Goal: Task Accomplishment & Management: Manage account settings

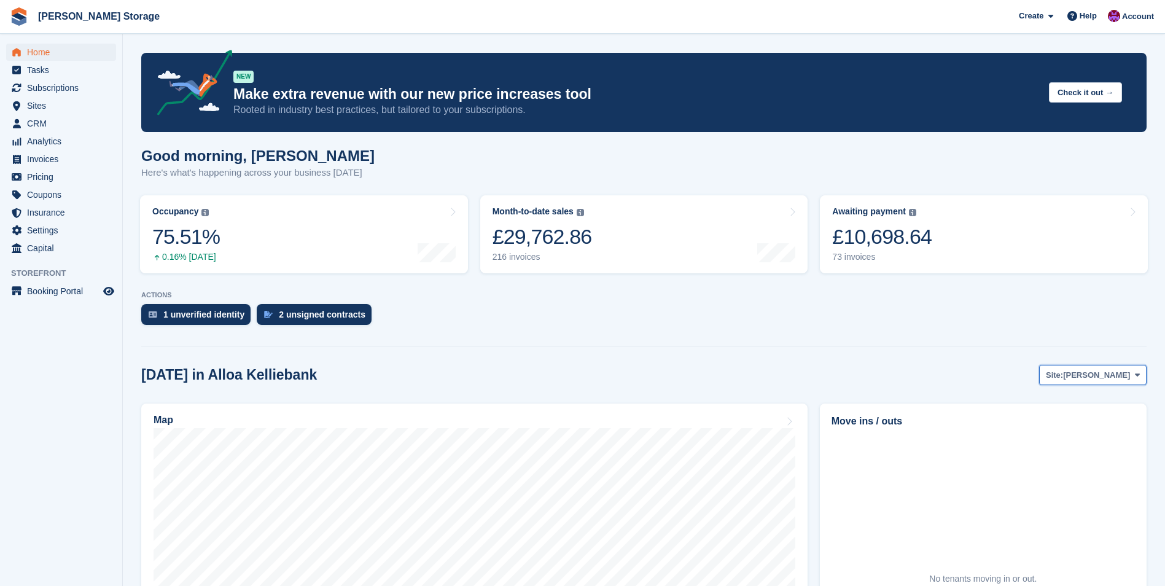
click at [1116, 379] on span "[PERSON_NAME]" at bounding box center [1096, 375] width 67 height 12
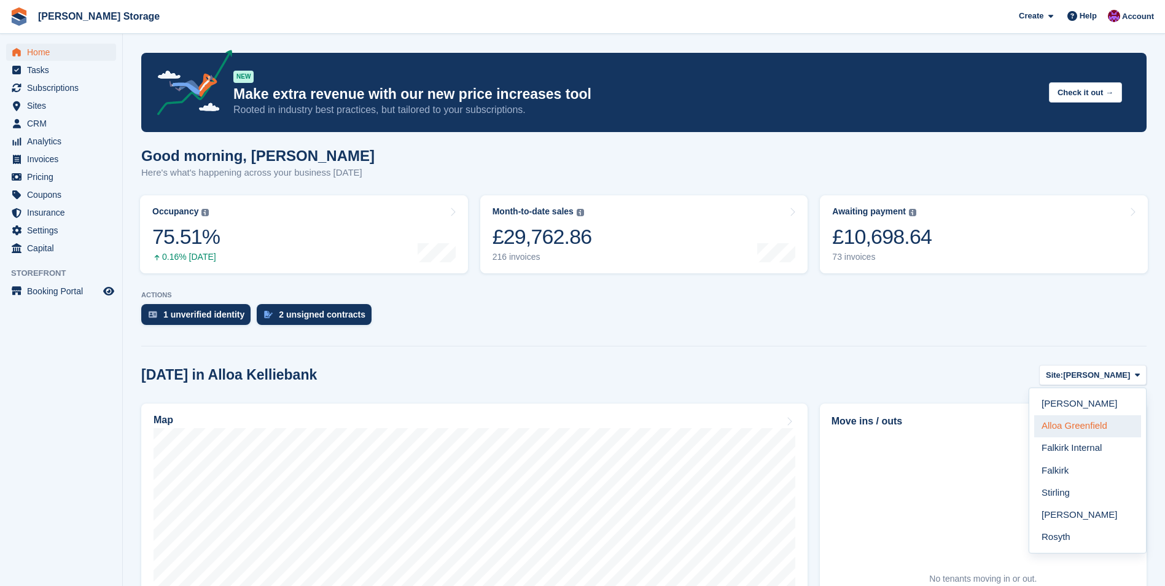
click at [1096, 420] on link "Alloa Greenfield" at bounding box center [1087, 426] width 107 height 22
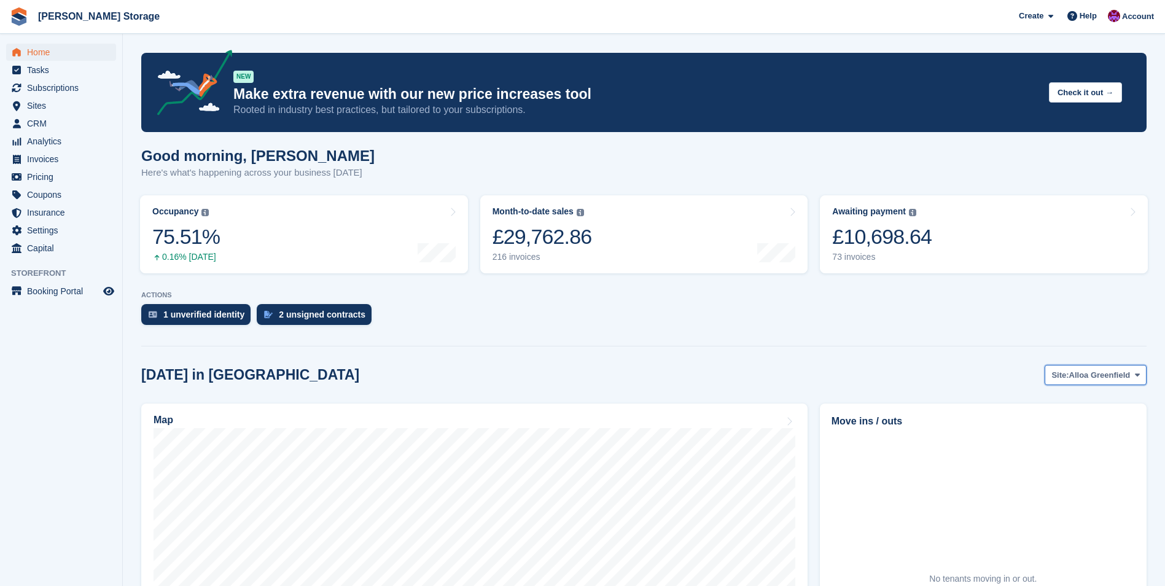
click at [1100, 376] on span "Alloa Greenfield" at bounding box center [1099, 375] width 61 height 12
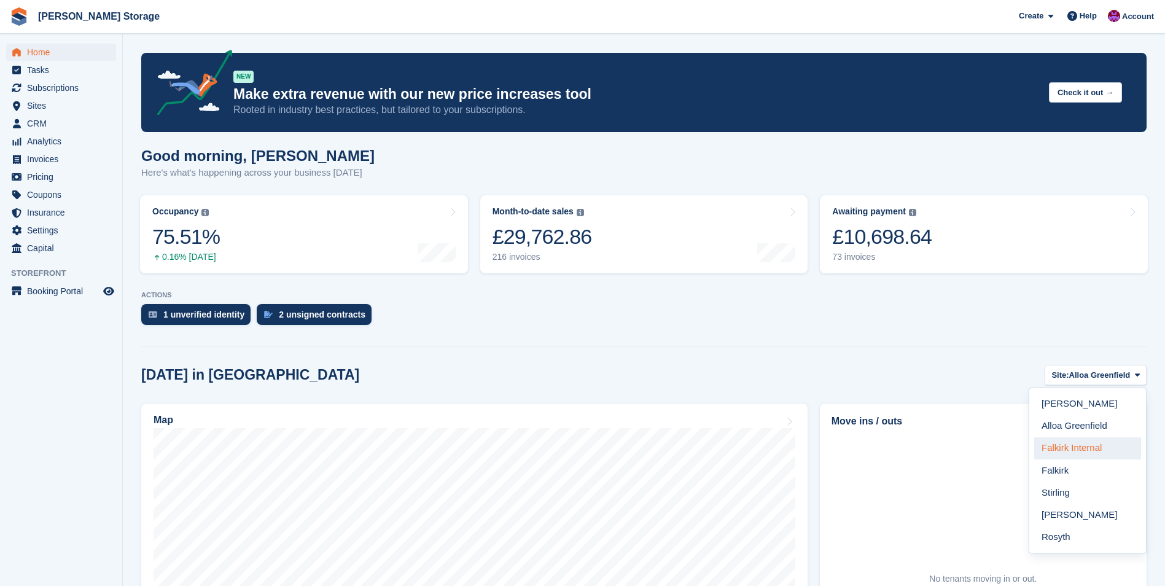
click at [1090, 441] on link "Falkirk Internal" at bounding box center [1087, 448] width 107 height 22
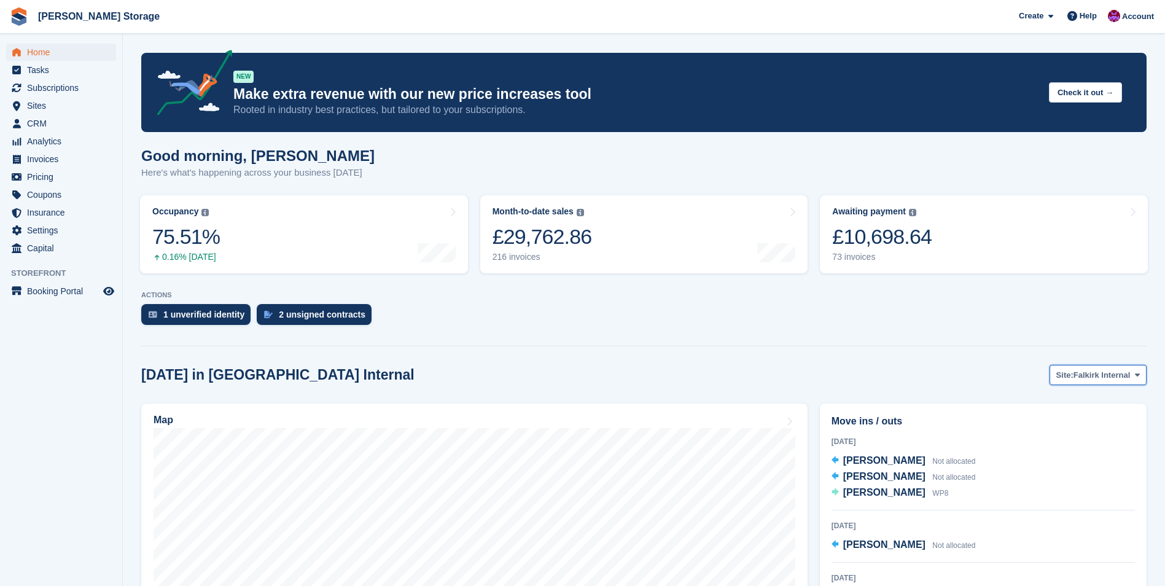
click at [1126, 376] on span "Falkirk Internal" at bounding box center [1101, 375] width 56 height 12
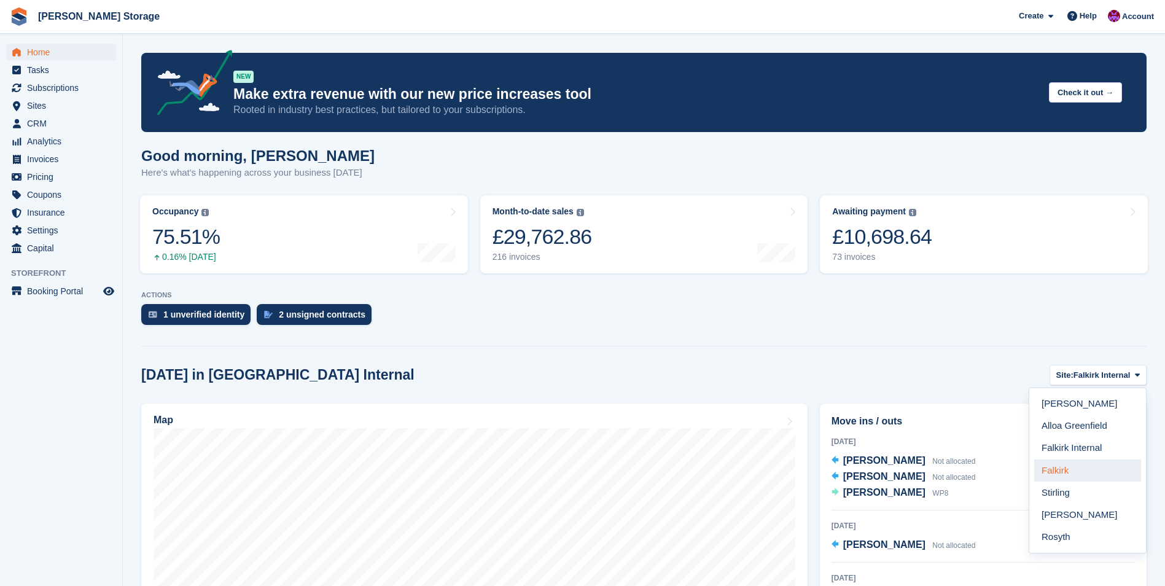
click at [1073, 479] on link "Falkirk" at bounding box center [1087, 470] width 107 height 22
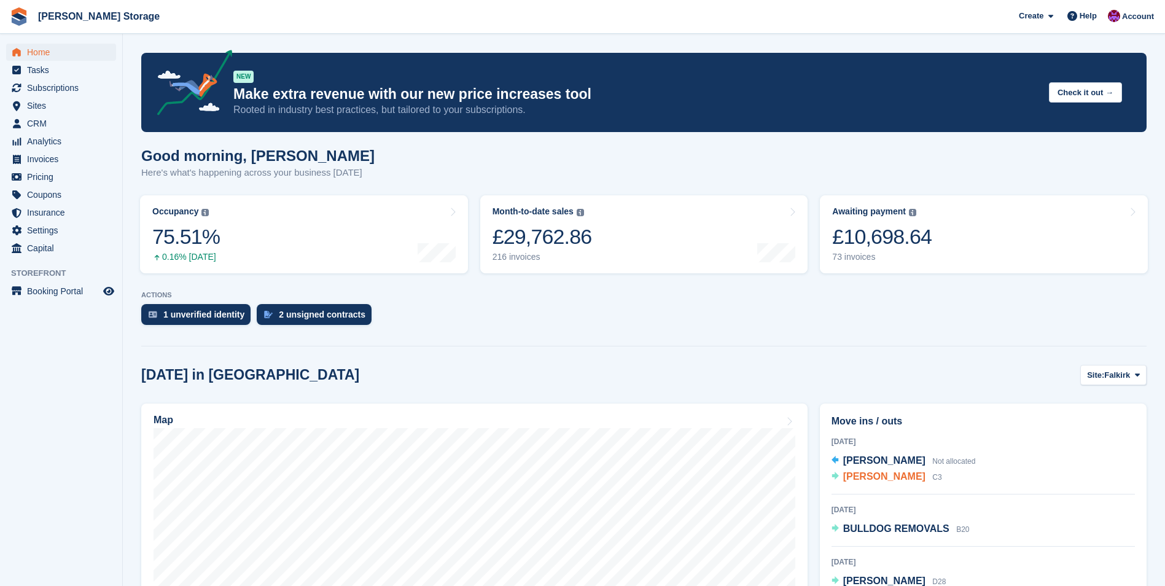
click at [887, 476] on span "LOUISE MARRS" at bounding box center [884, 476] width 82 height 10
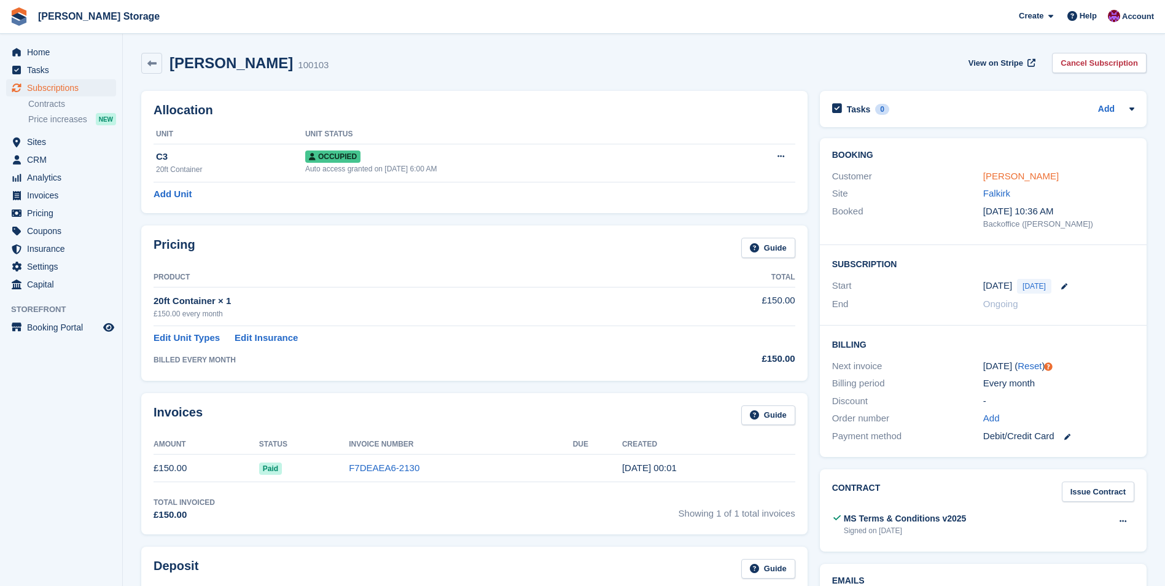
click at [1000, 175] on link "LOUISE MARRS" at bounding box center [1021, 176] width 76 height 10
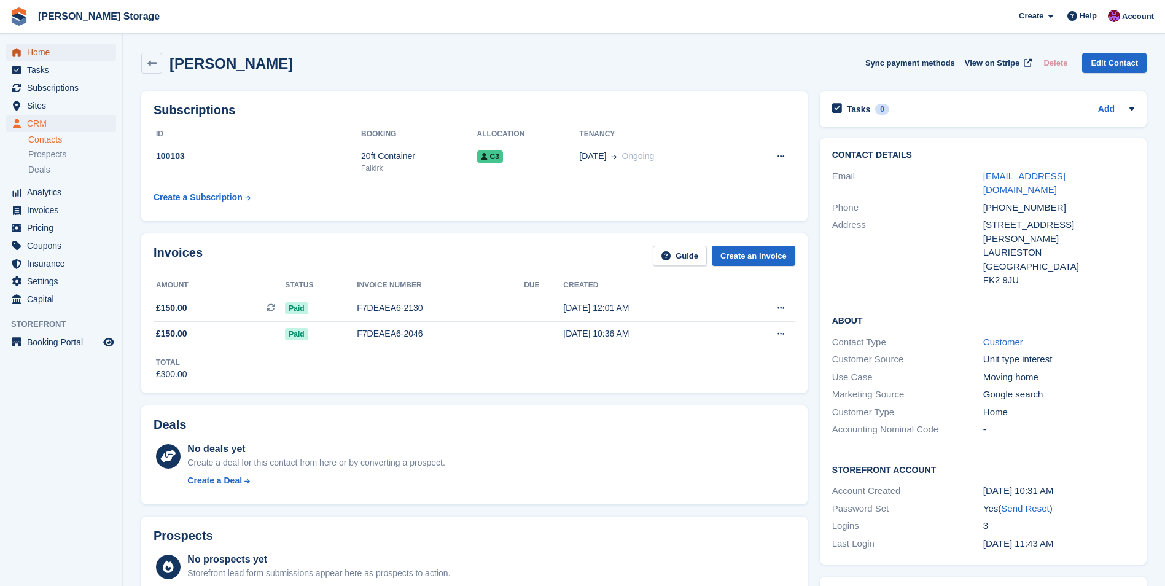
click at [36, 55] on span "Home" at bounding box center [64, 52] width 74 height 17
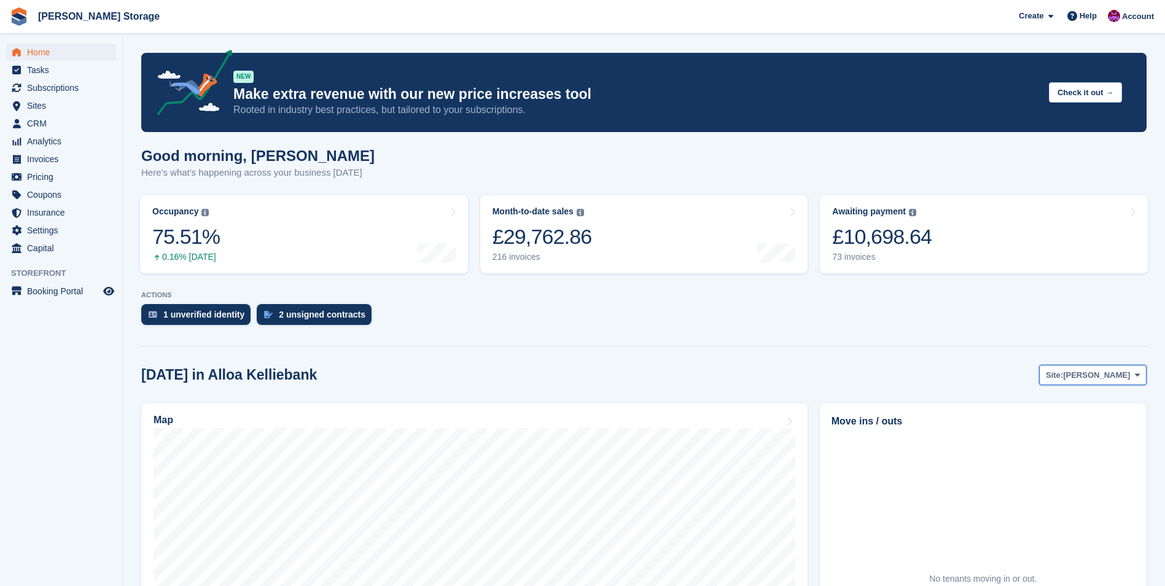
click at [1083, 380] on span "[PERSON_NAME]" at bounding box center [1096, 375] width 67 height 12
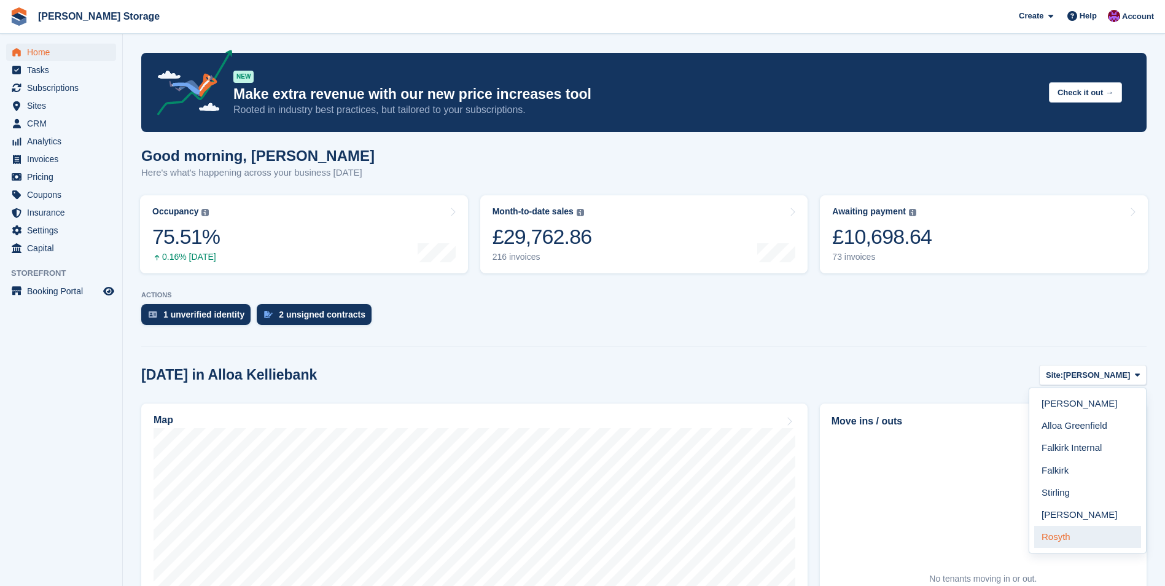
click at [1054, 546] on link "Rosyth" at bounding box center [1087, 537] width 107 height 22
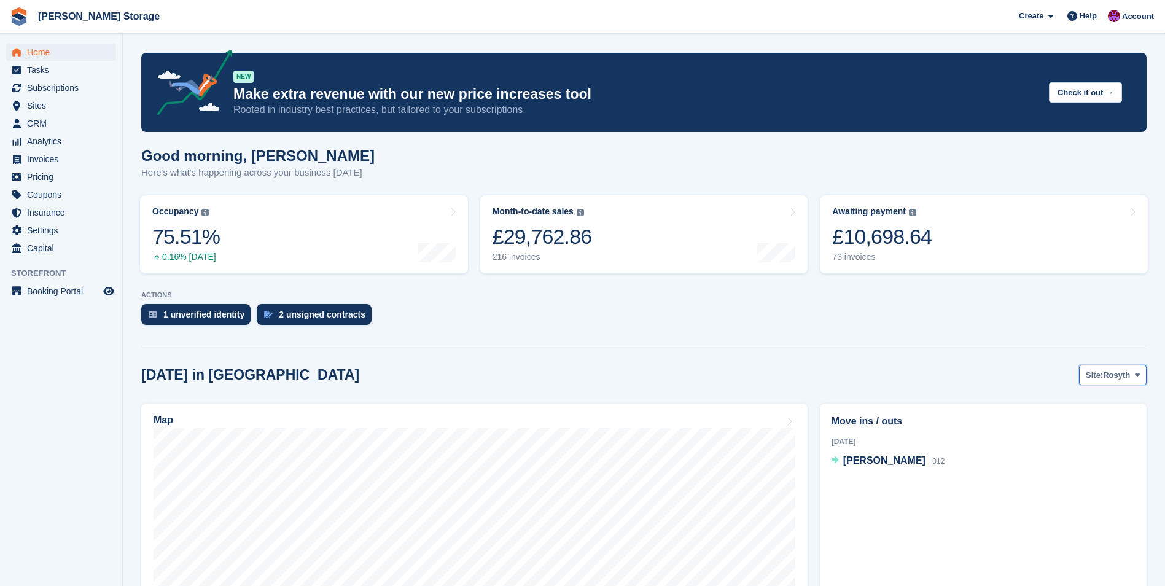
click at [1123, 375] on span "Rosyth" at bounding box center [1116, 375] width 27 height 12
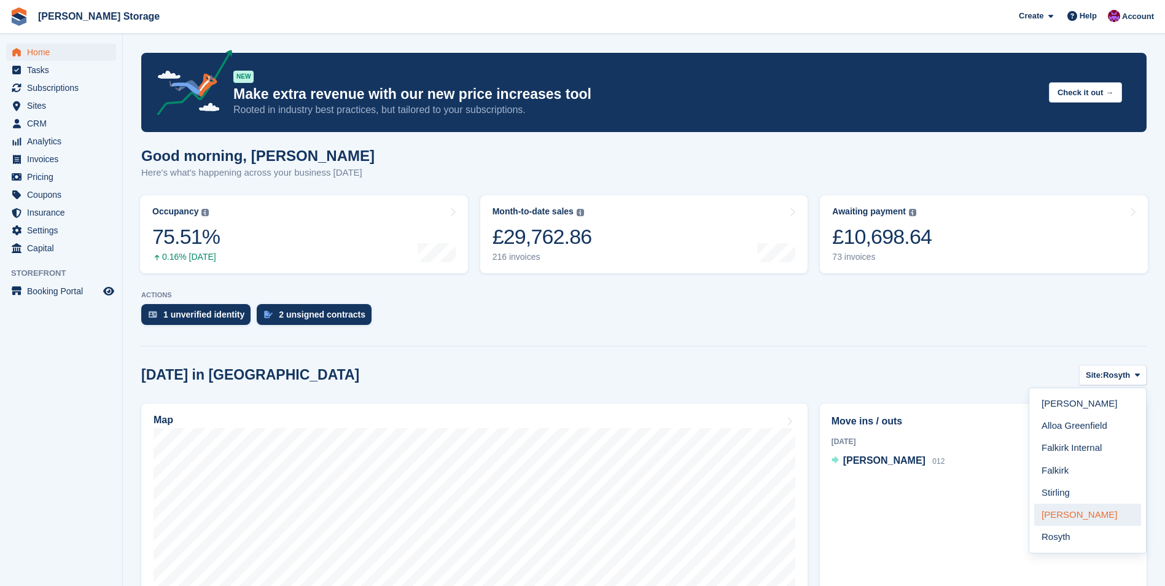
click at [1092, 521] on link "[PERSON_NAME]" at bounding box center [1087, 515] width 107 height 22
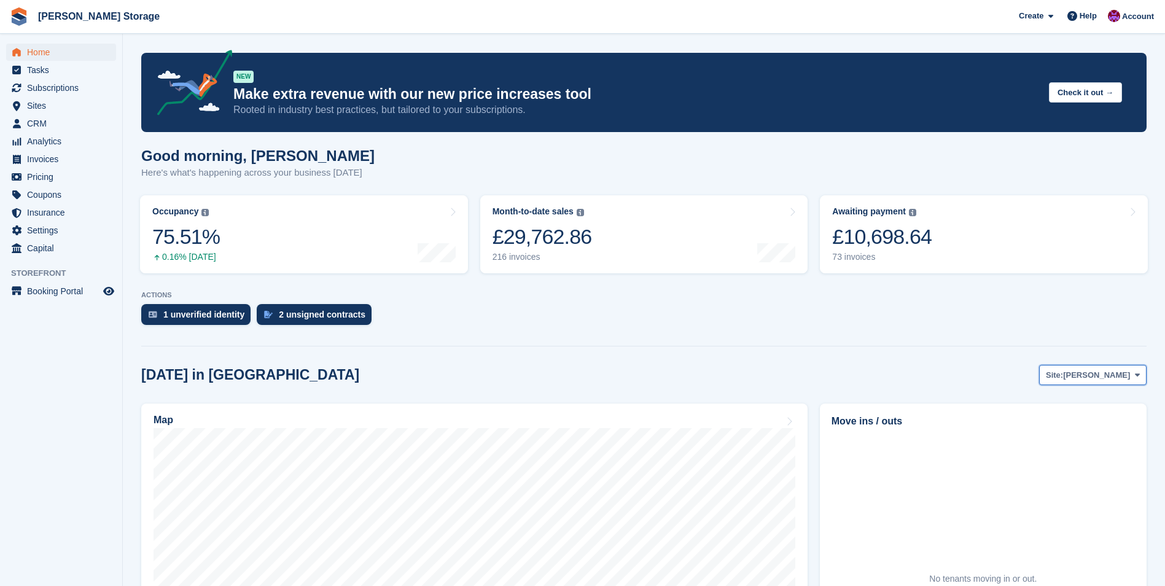
click at [1108, 378] on span "[PERSON_NAME]" at bounding box center [1096, 375] width 67 height 12
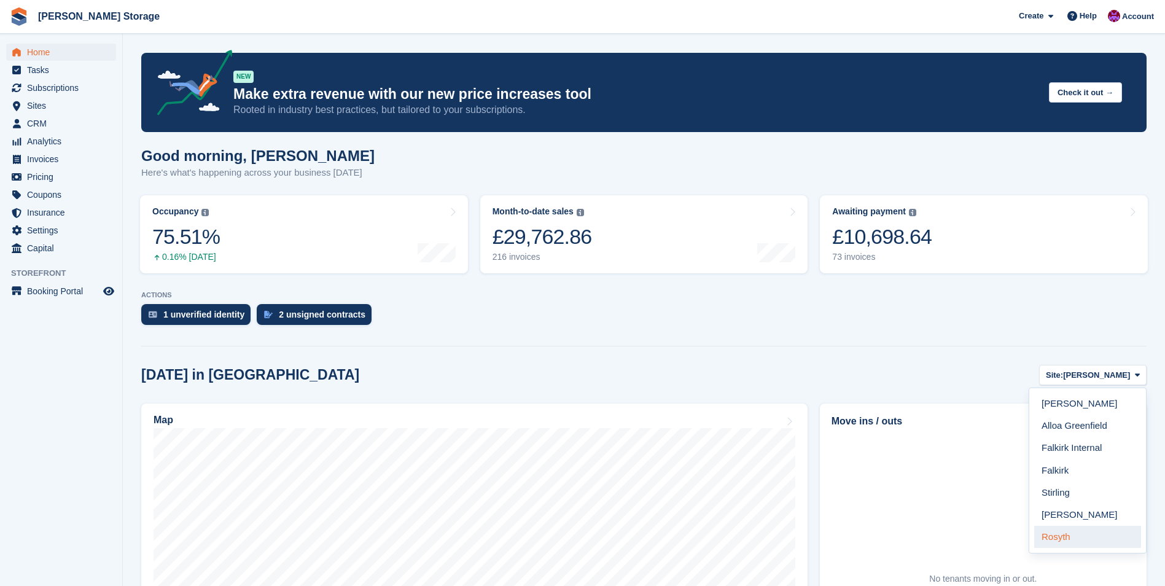
click at [1078, 539] on link "Rosyth" at bounding box center [1087, 537] width 107 height 22
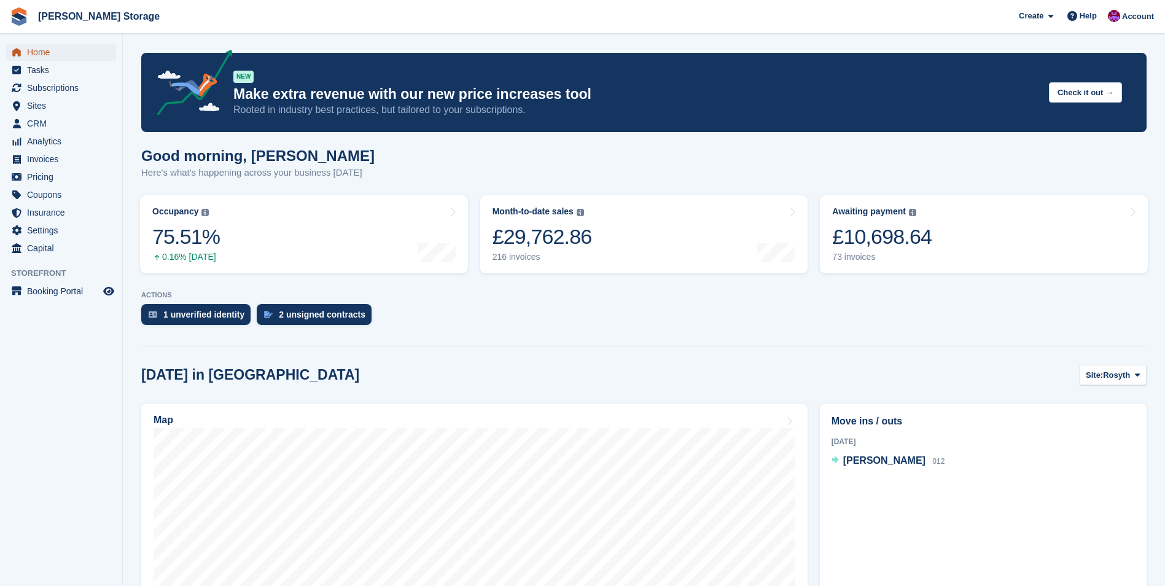
click at [33, 52] on span "Home" at bounding box center [64, 52] width 74 height 17
click at [87, 127] on span "CRM" at bounding box center [64, 123] width 74 height 17
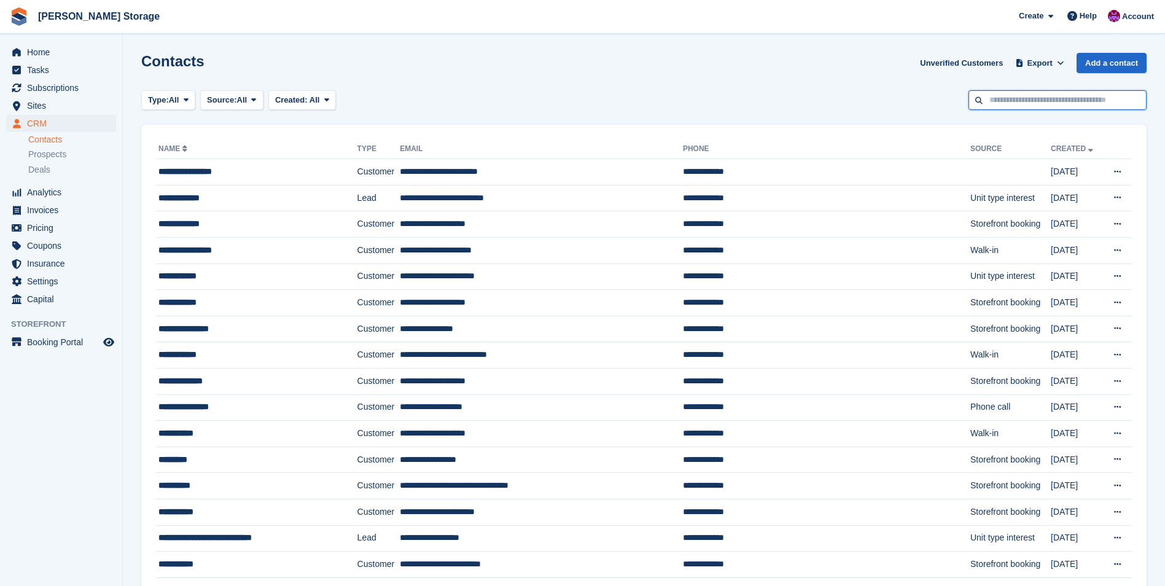
click at [1040, 97] on input "text" at bounding box center [1057, 100] width 178 height 20
type input "*****"
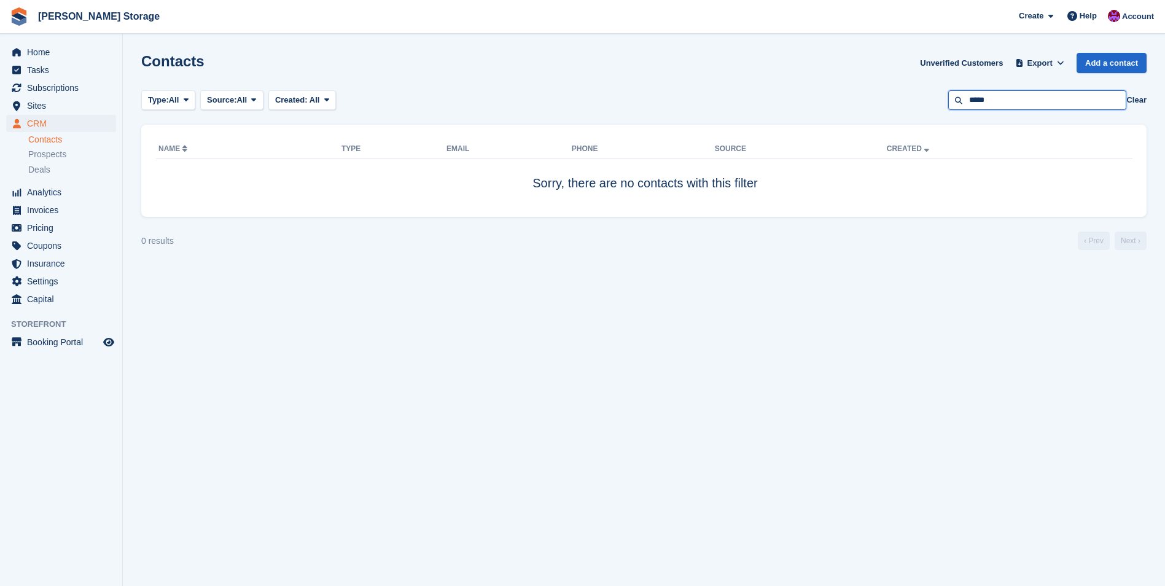
click at [1018, 93] on input "*****" at bounding box center [1037, 100] width 178 height 20
type input "******"
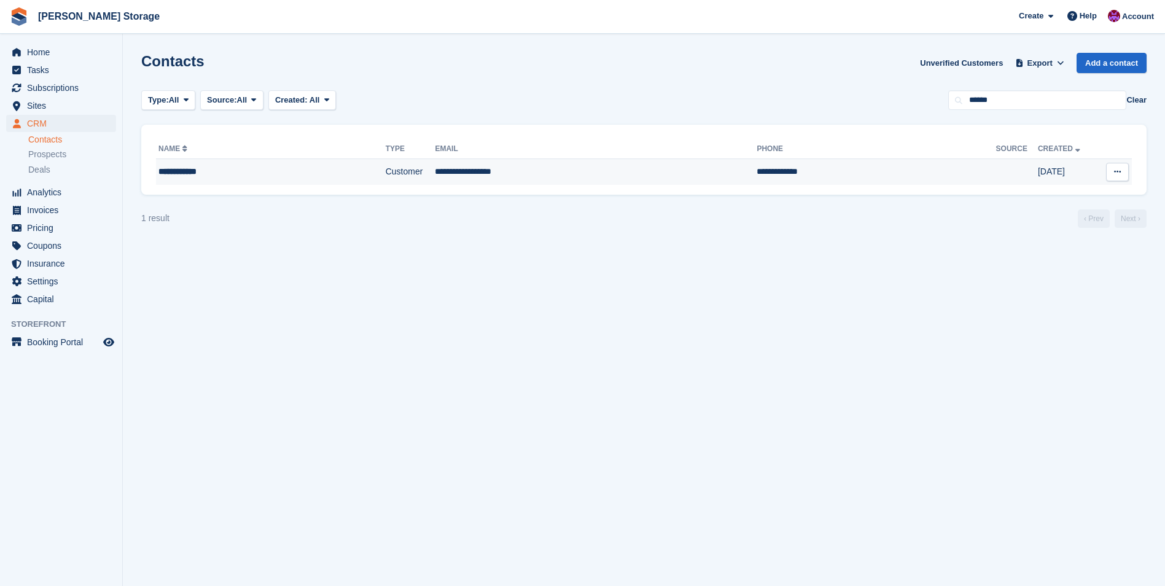
click at [530, 171] on td "**********" at bounding box center [596, 172] width 322 height 26
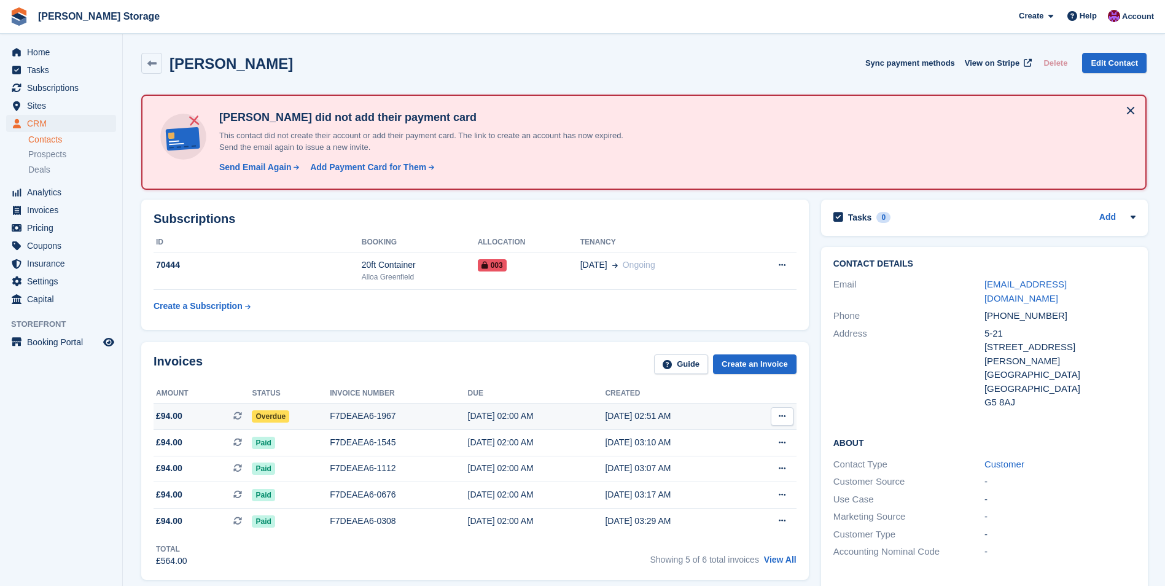
click at [263, 417] on span "Overdue" at bounding box center [270, 416] width 37 height 12
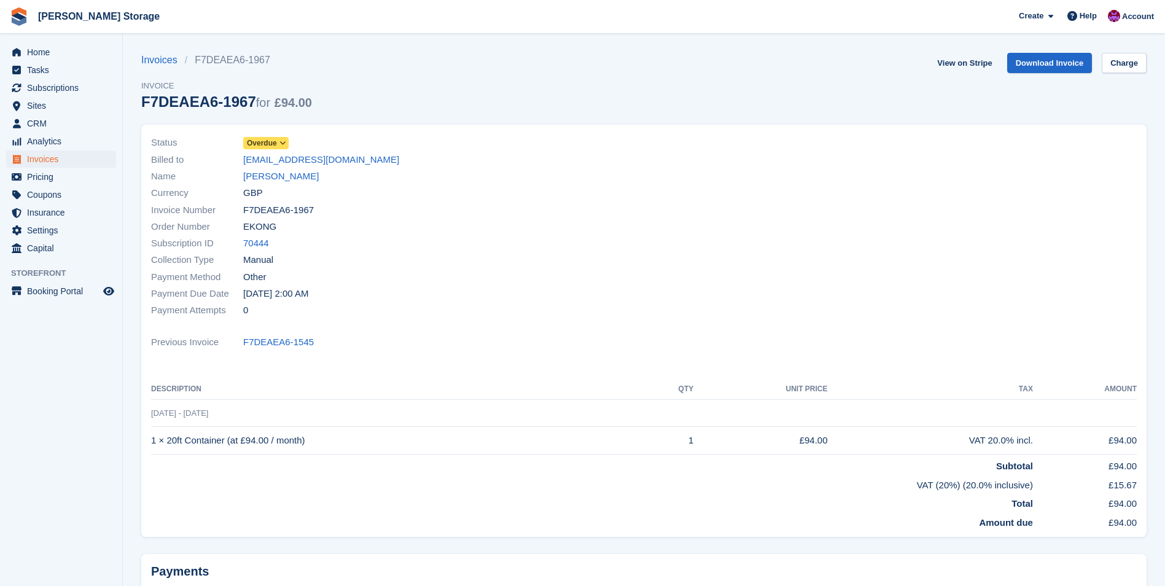
click at [275, 146] on span "Overdue" at bounding box center [262, 143] width 30 height 11
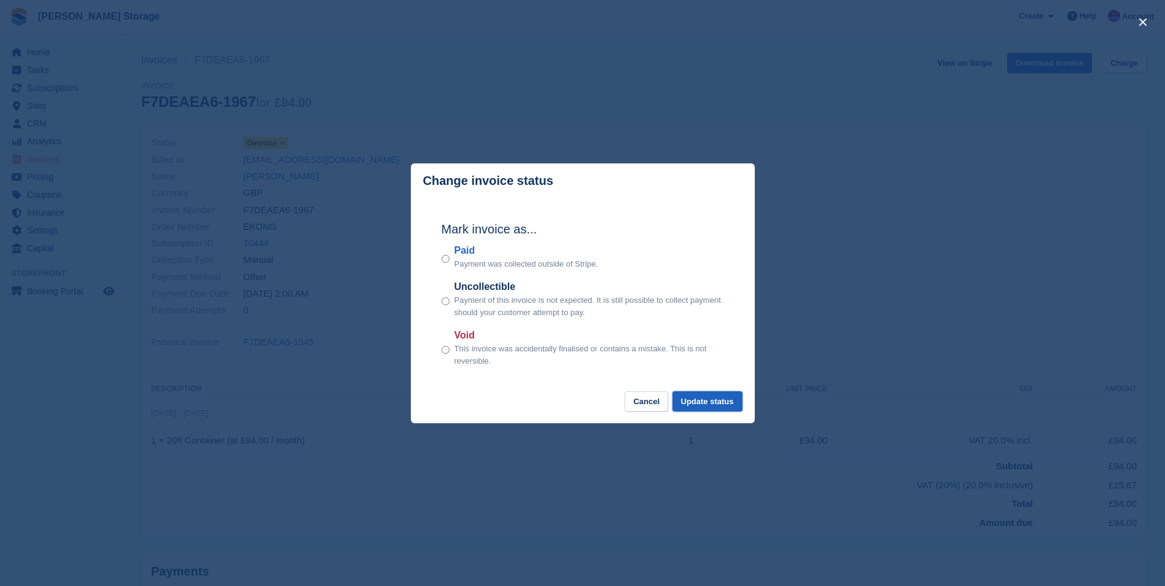
click at [699, 408] on button "Update status" at bounding box center [707, 401] width 70 height 20
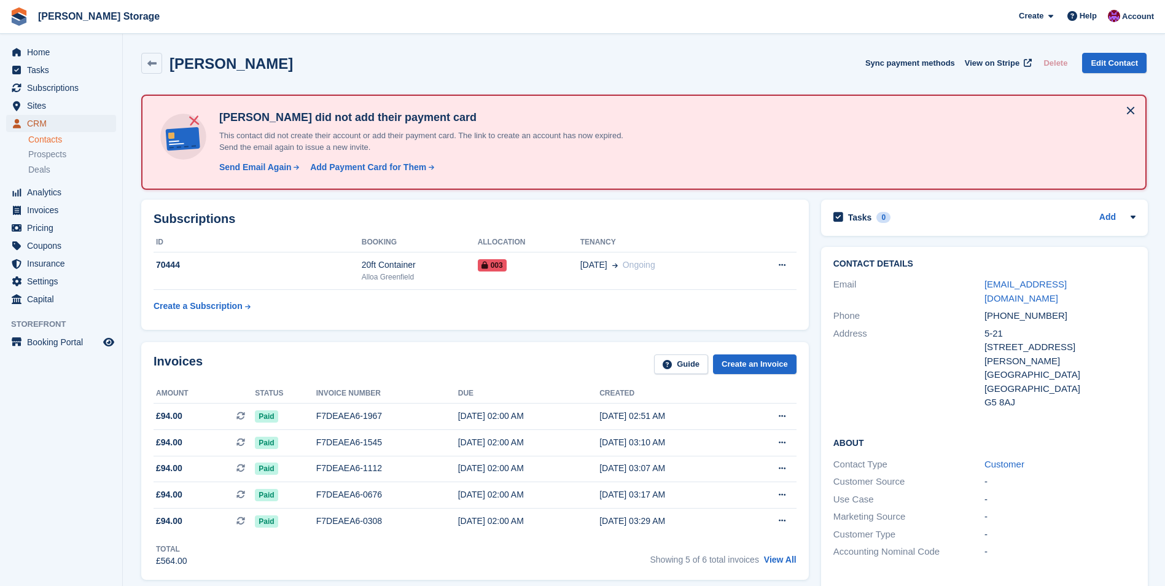
click at [40, 125] on span "CRM" at bounding box center [64, 123] width 74 height 17
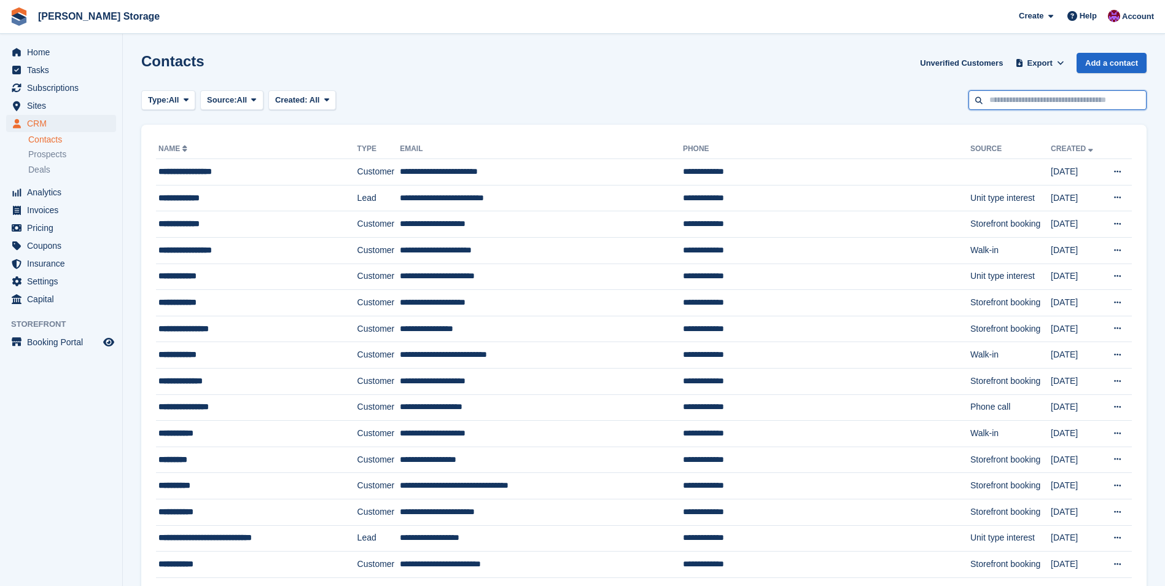
click at [1049, 100] on input "text" at bounding box center [1057, 100] width 178 height 20
type input "*******"
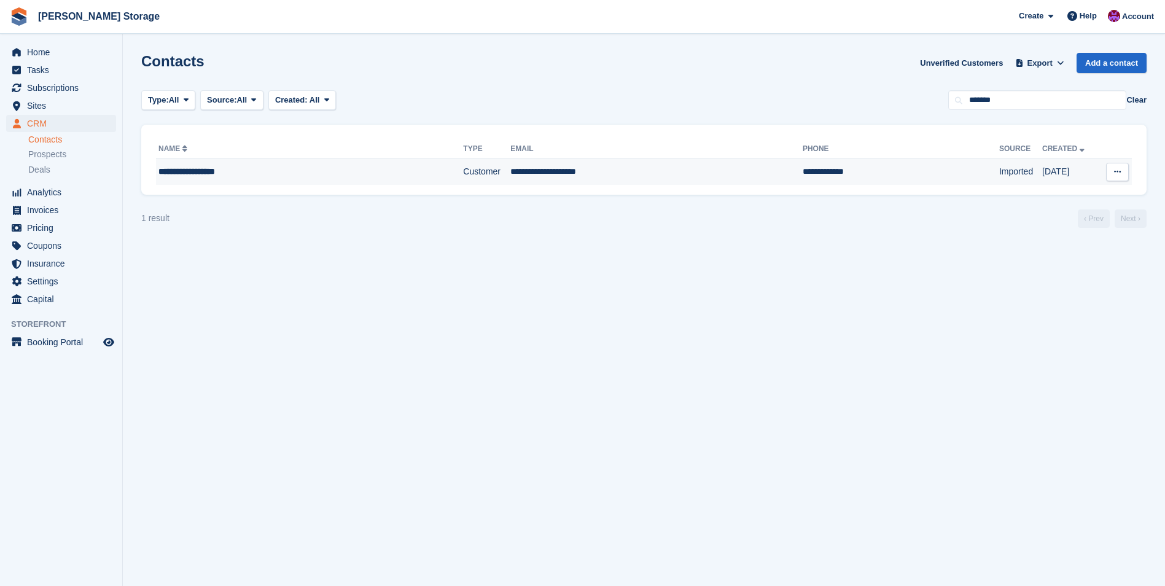
click at [601, 173] on td "**********" at bounding box center [656, 172] width 292 height 26
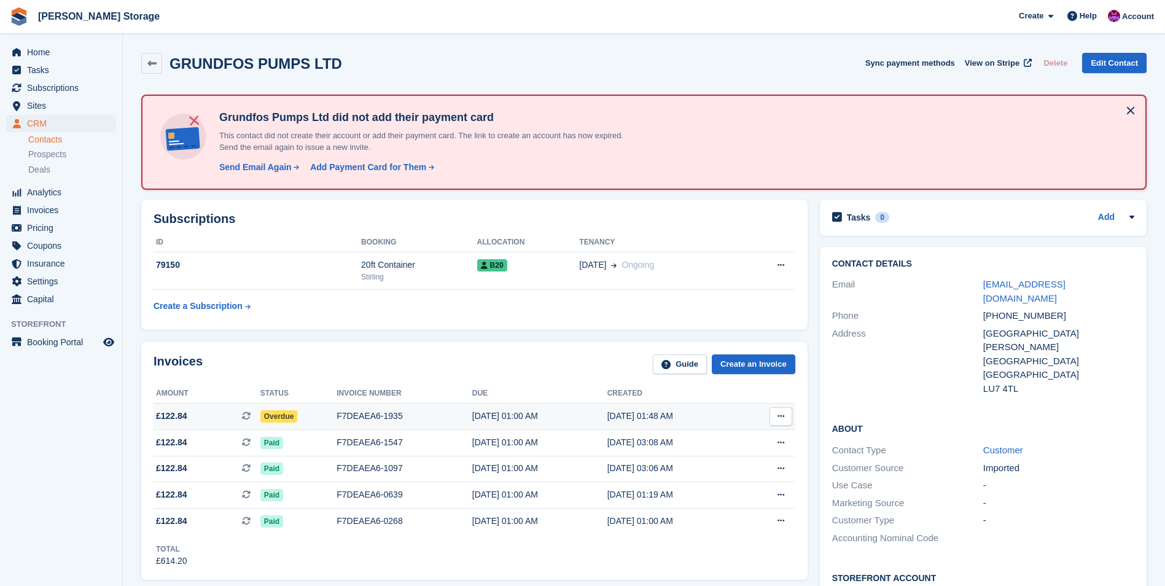
click at [289, 414] on span "Overdue" at bounding box center [278, 416] width 37 height 12
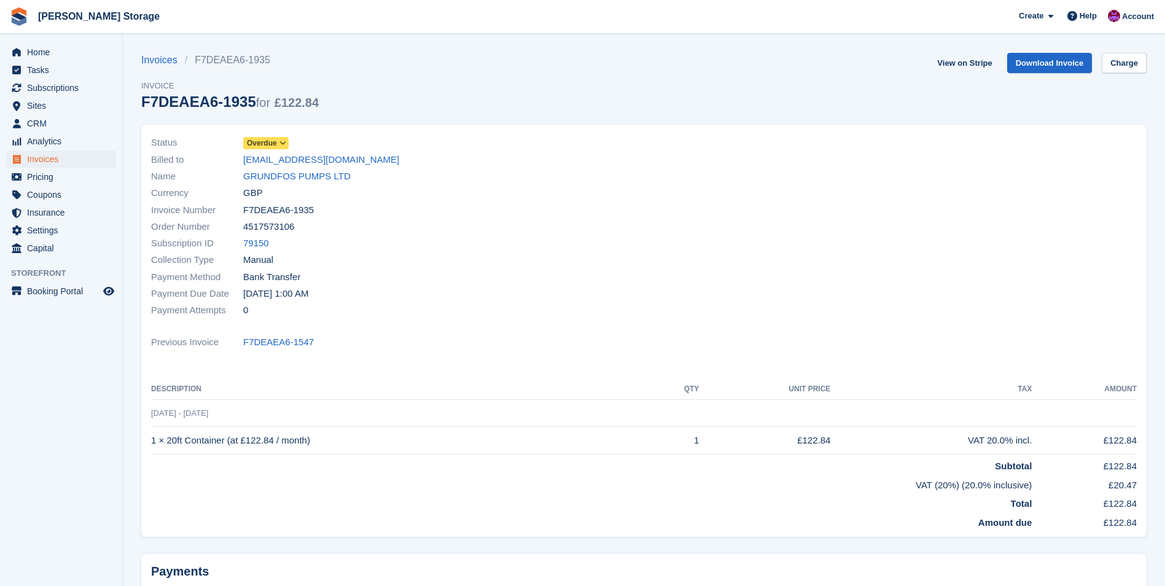
click at [281, 139] on icon at bounding box center [282, 142] width 7 height 7
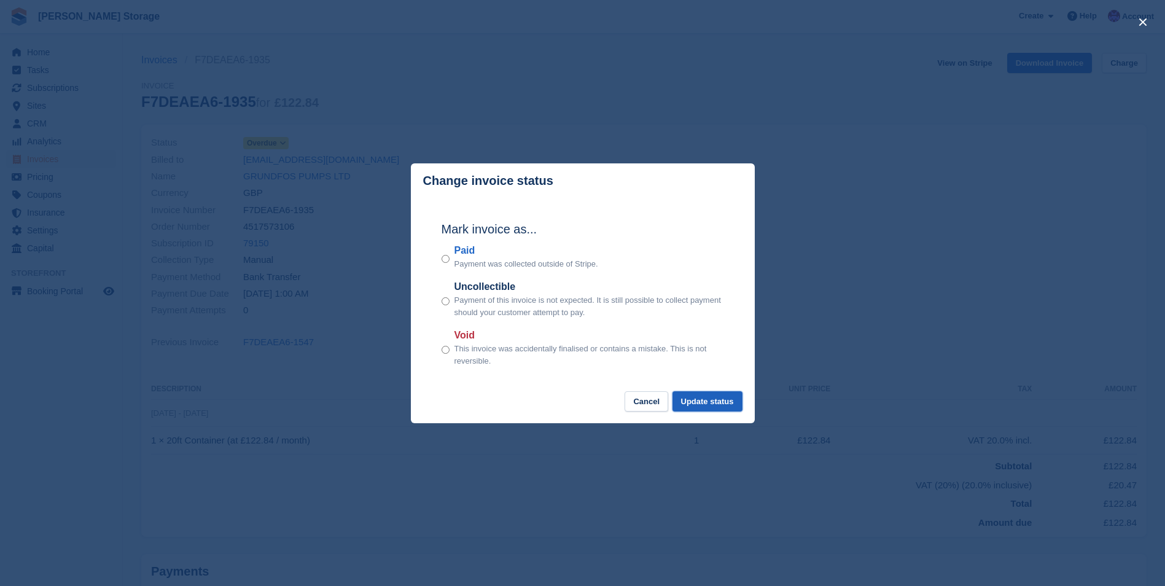
click at [698, 405] on button "Update status" at bounding box center [707, 401] width 70 height 20
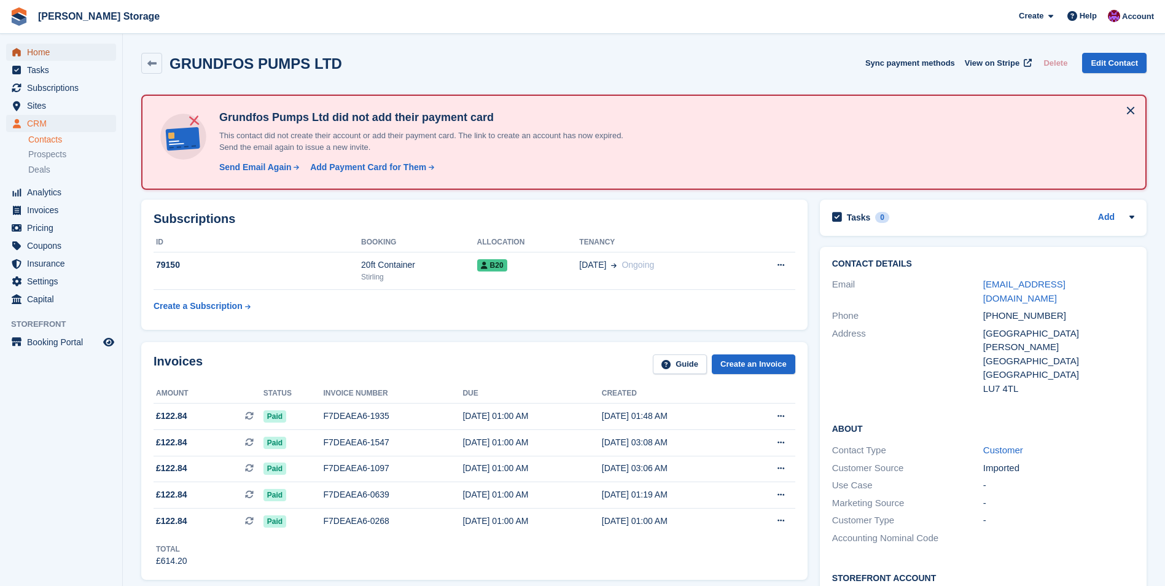
click at [38, 53] on span "Home" at bounding box center [64, 52] width 74 height 17
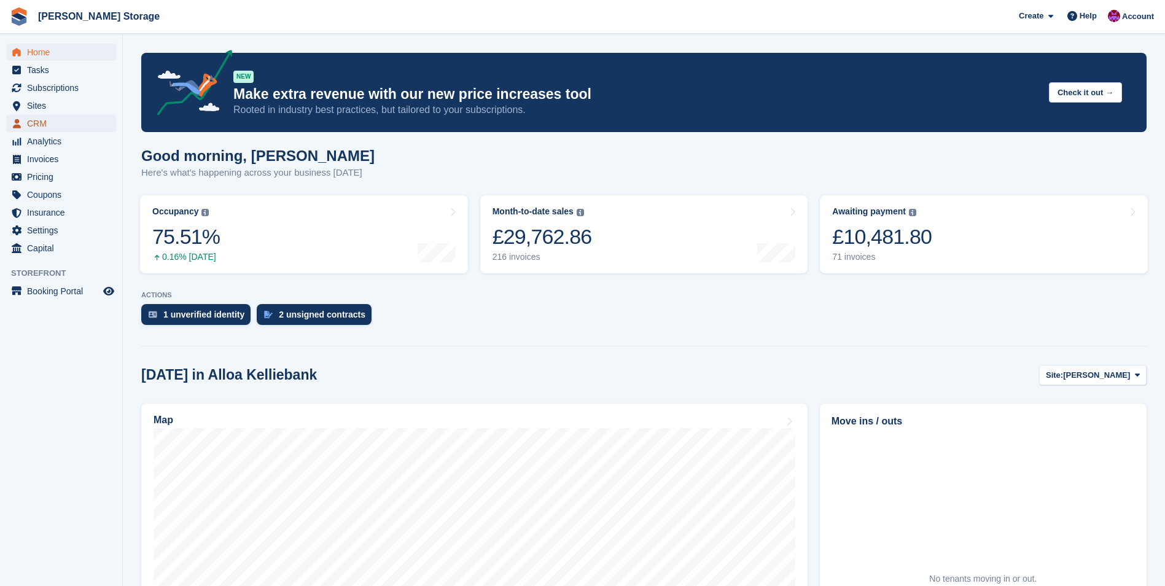
click at [41, 123] on span "CRM" at bounding box center [64, 123] width 74 height 17
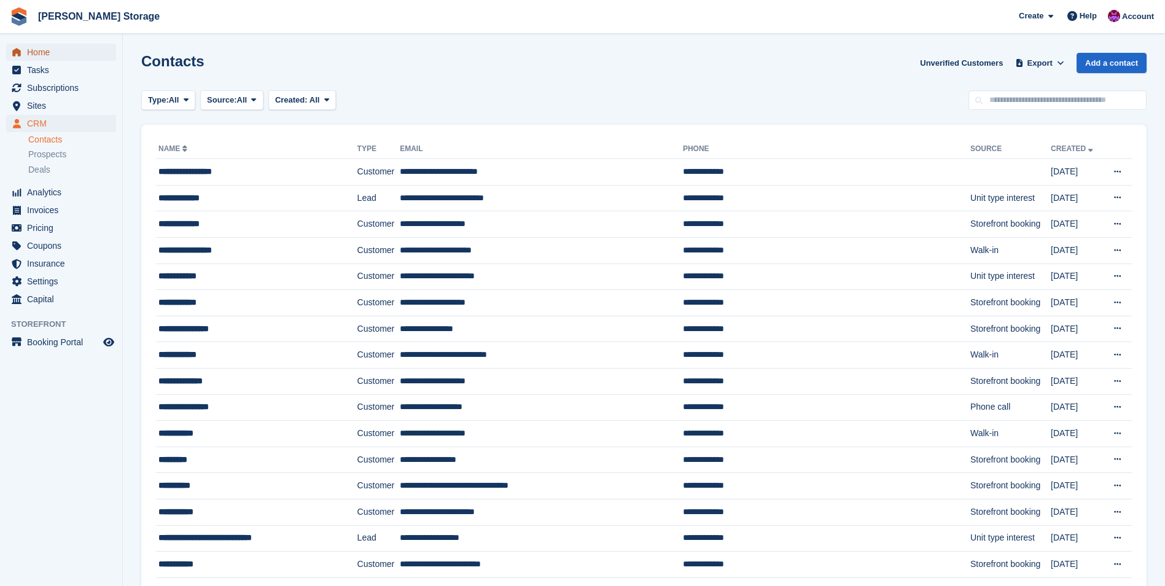
click at [45, 53] on span "Home" at bounding box center [64, 52] width 74 height 17
